Goal: Find specific page/section: Find specific page/section

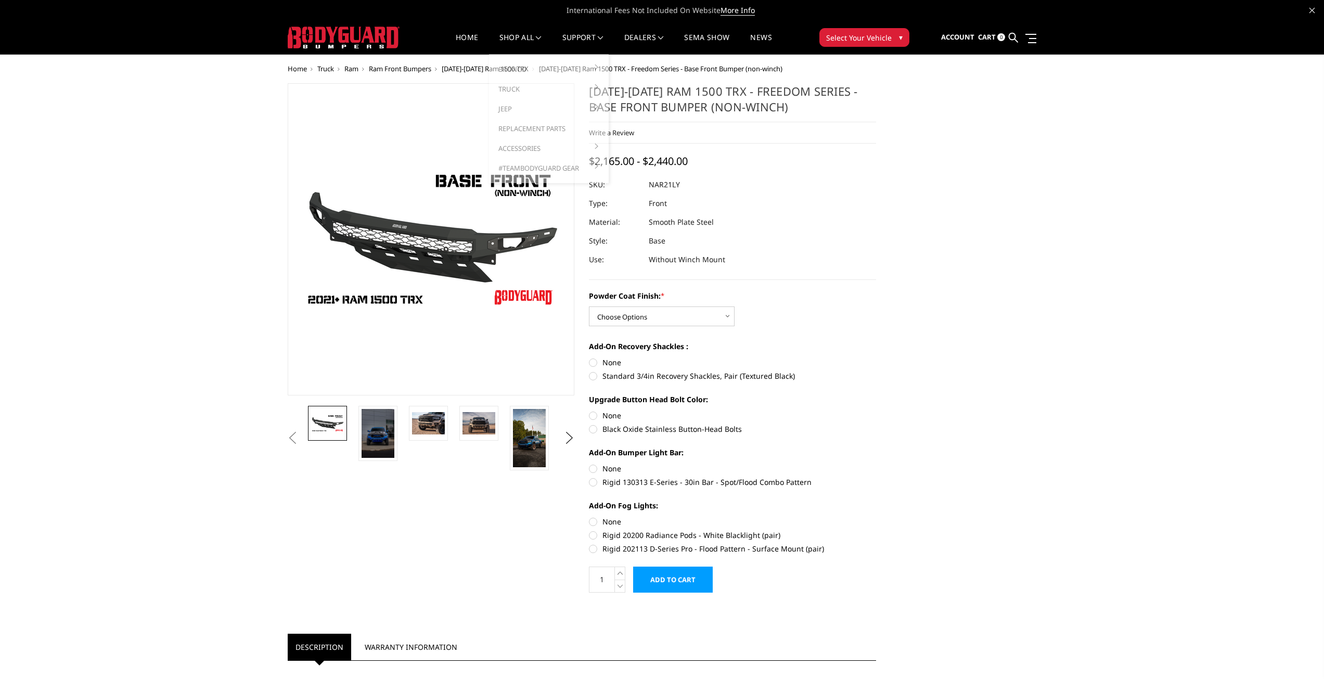
click at [520, 30] on nav "Home shop all Bronco 2021-2025 Bronco Front 2021-2025 Bronco Rear 2021-2025 Bro…" at bounding box center [614, 37] width 398 height 33
click at [517, 34] on link "shop all" at bounding box center [520, 44] width 42 height 20
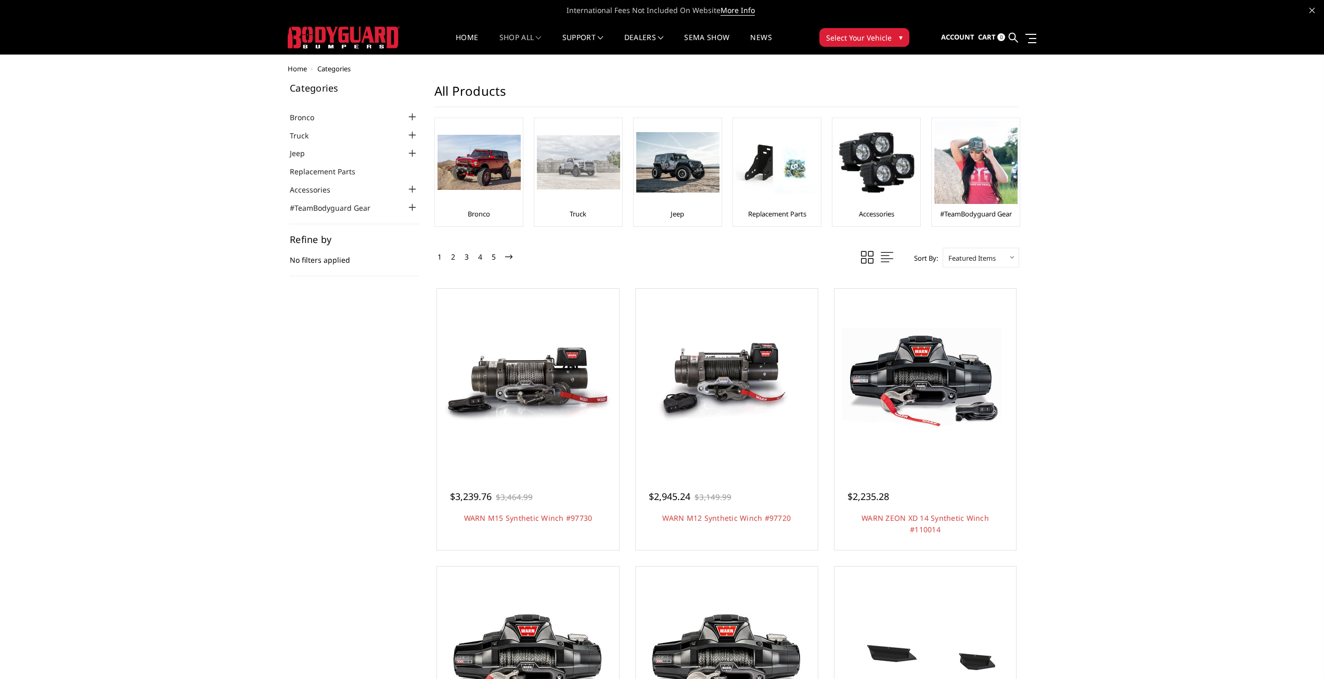
click at [589, 171] on img at bounding box center [578, 162] width 83 height 54
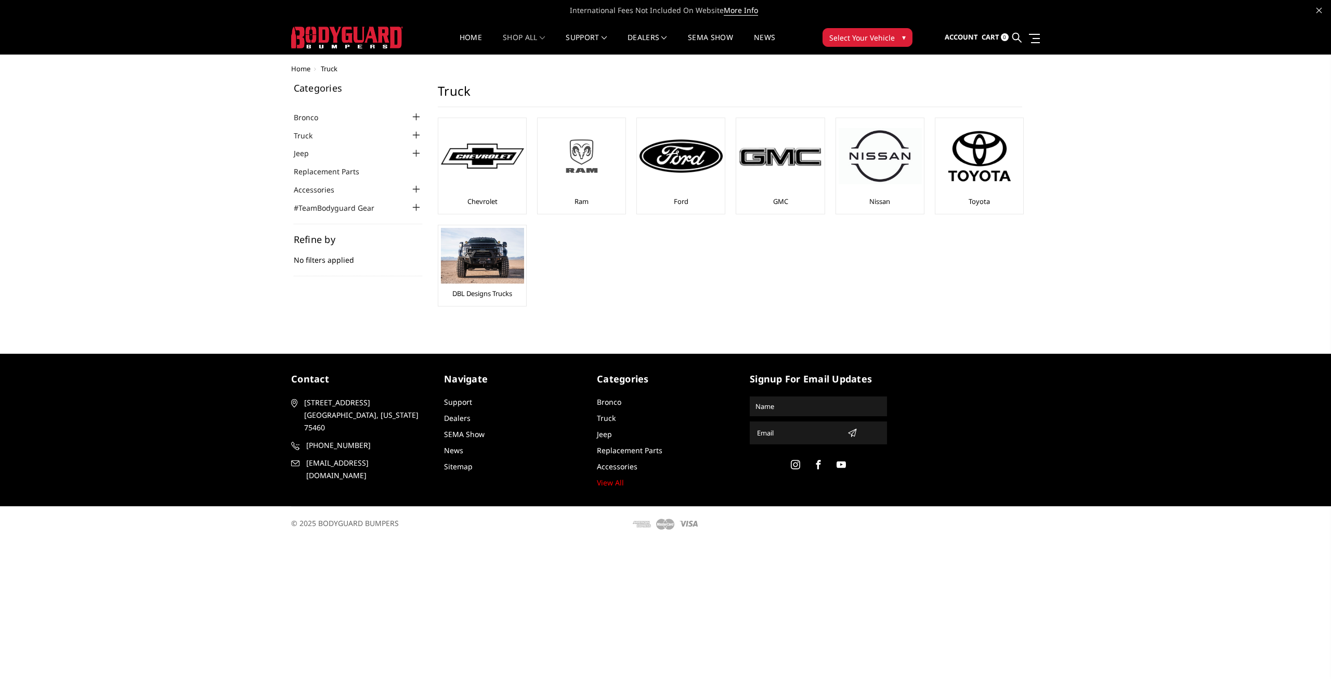
click at [591, 155] on img at bounding box center [581, 156] width 83 height 47
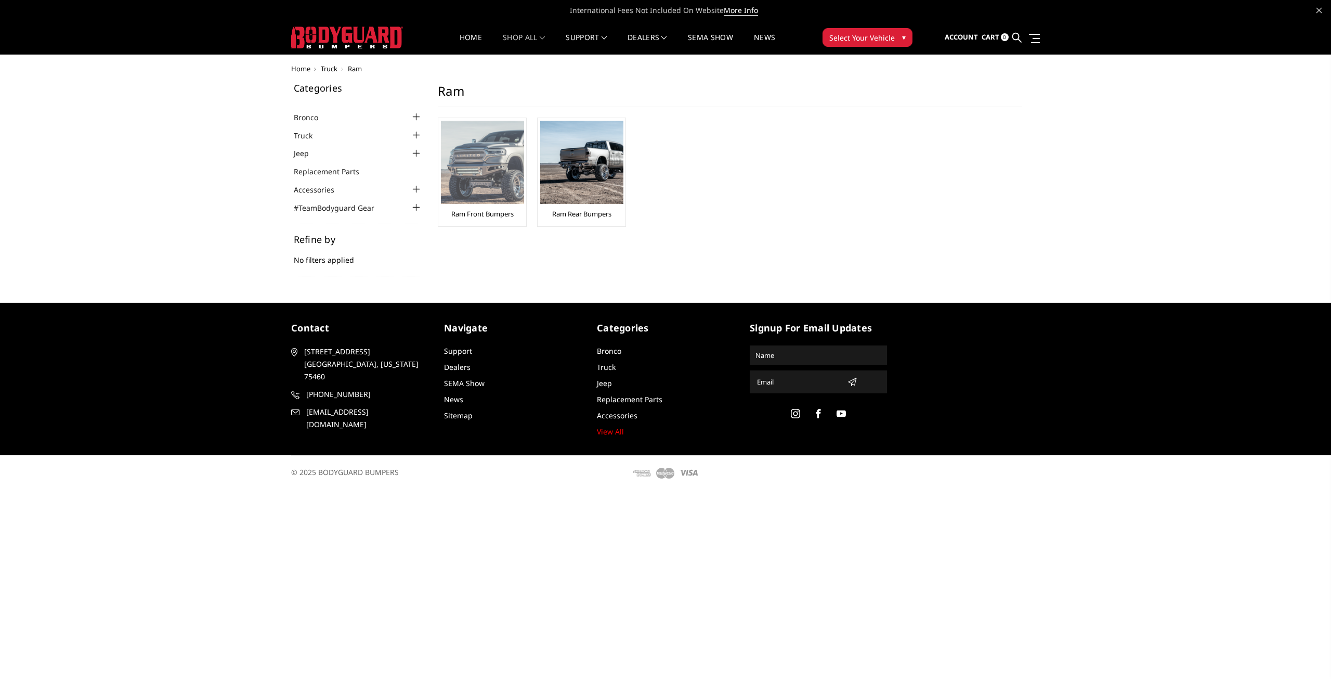
click at [500, 170] on img at bounding box center [482, 162] width 83 height 83
